Goal: Navigation & Orientation: Understand site structure

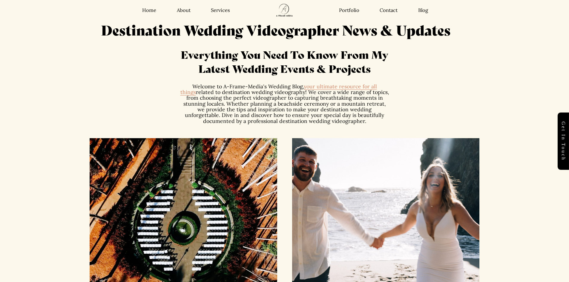
click at [393, 9] on link "Contact" at bounding box center [389, 10] width 18 height 6
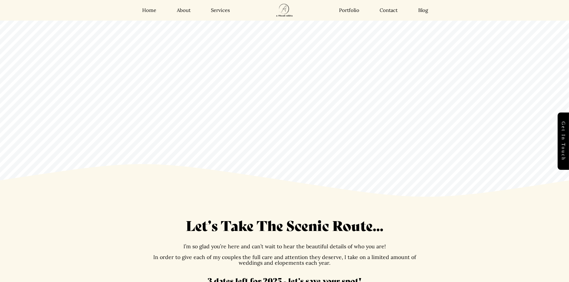
click at [352, 8] on link "Portfolio" at bounding box center [349, 10] width 20 height 6
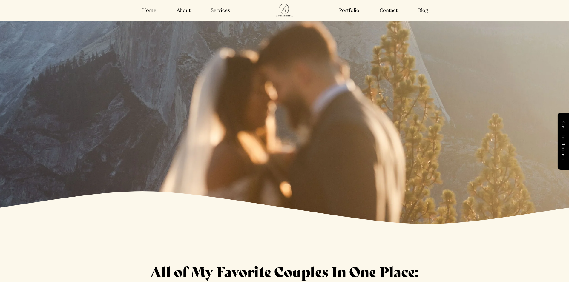
click at [224, 13] on link "Services" at bounding box center [220, 10] width 19 height 6
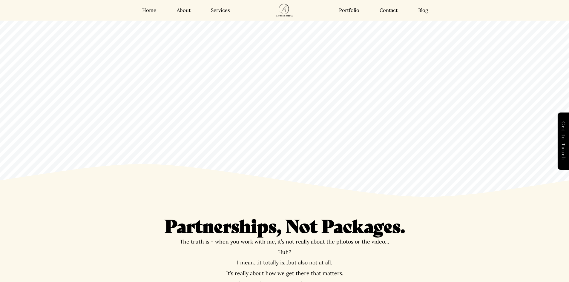
click at [185, 10] on link "About" at bounding box center [184, 10] width 14 height 6
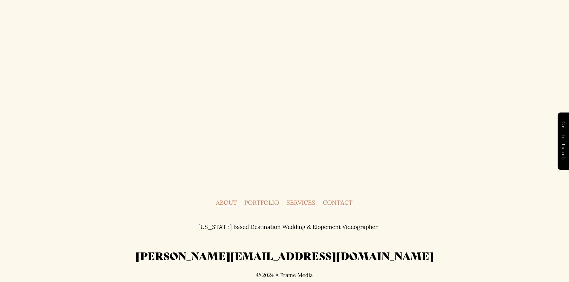
scroll to position [1712, 0]
click at [232, 200] on link "ABOUT" at bounding box center [226, 203] width 21 height 6
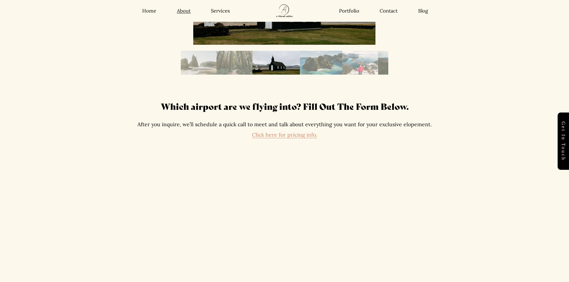
scroll to position [965, 0]
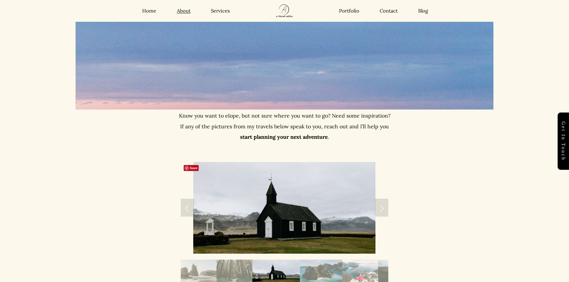
click at [268, 217] on img at bounding box center [284, 208] width 182 height 92
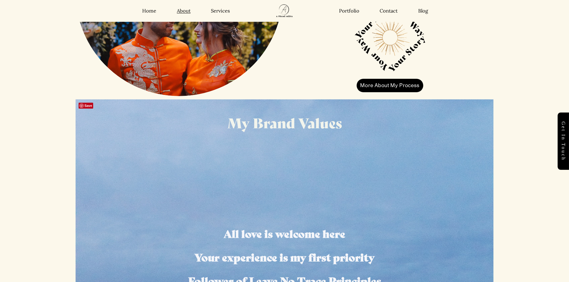
click at [256, 126] on span "My Brand Values" at bounding box center [284, 122] width 115 height 20
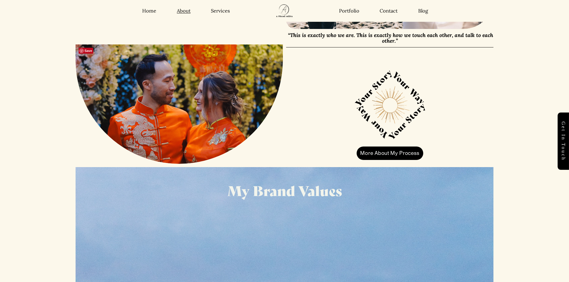
scroll to position [517, 0]
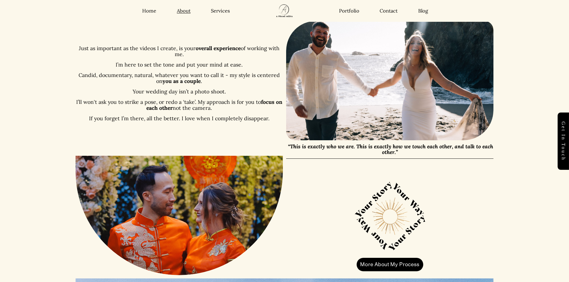
click at [396, 268] on link "More About My Process" at bounding box center [390, 265] width 67 height 14
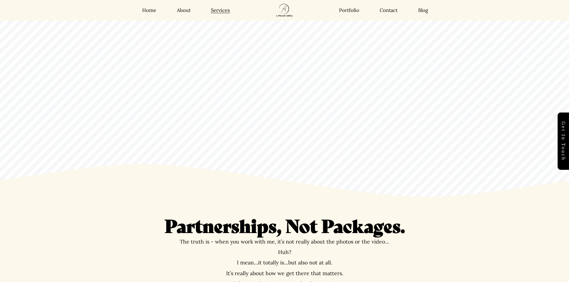
click at [153, 9] on link "Home" at bounding box center [149, 10] width 14 height 6
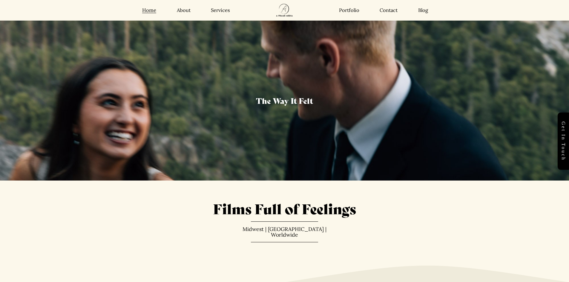
click at [285, 14] on img at bounding box center [285, 10] width 32 height 21
click at [292, 112] on div "The Way It Felt" at bounding box center [284, 100] width 569 height 83
click at [288, 104] on span "The Way It Felt" at bounding box center [284, 100] width 57 height 11
